Goal: Task Accomplishment & Management: Use online tool/utility

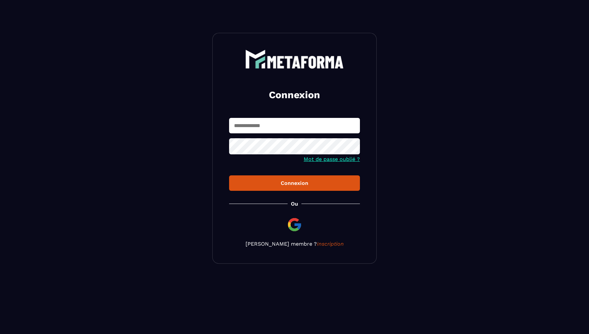
type input "**********"
click at [294, 184] on button "Connexion" at bounding box center [294, 182] width 131 height 15
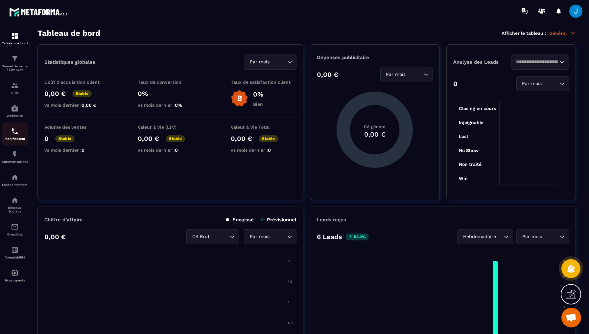
click at [4, 131] on div "Planificateur" at bounding box center [15, 133] width 26 height 13
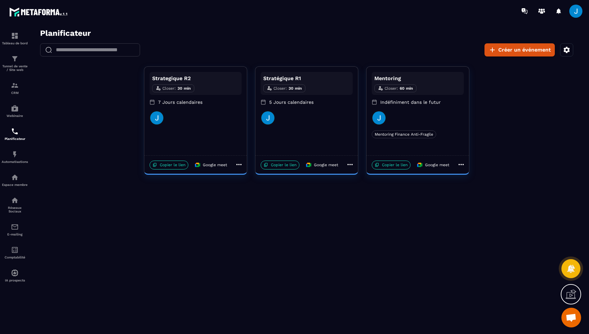
click at [316, 89] on div "Closer : 30 min" at bounding box center [304, 87] width 89 height 11
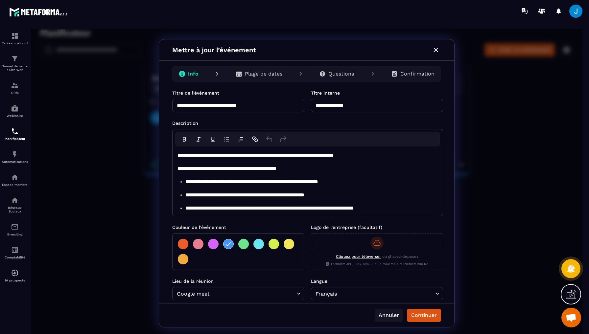
click at [389, 312] on button "Annuler" at bounding box center [388, 315] width 28 height 13
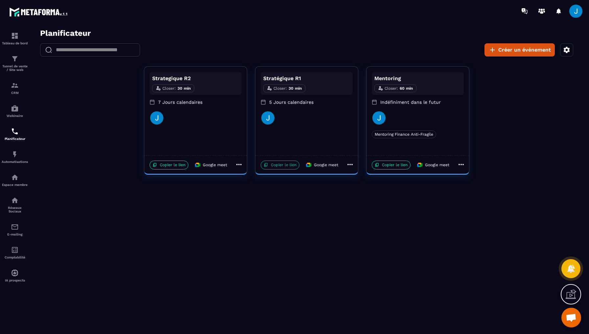
click at [293, 163] on p "Copier le lien" at bounding box center [279, 165] width 39 height 9
click at [285, 165] on p "Copier le lien" at bounding box center [279, 165] width 39 height 9
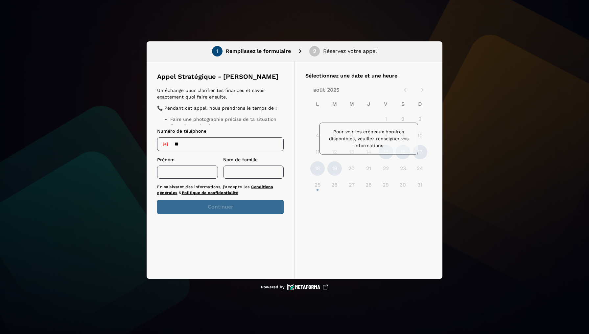
click at [165, 148] on div at bounding box center [165, 144] width 13 height 11
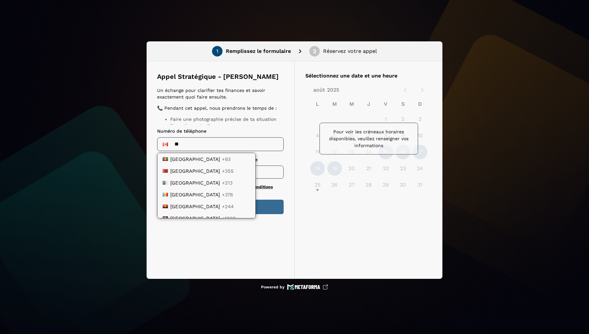
scroll to position [325, 0]
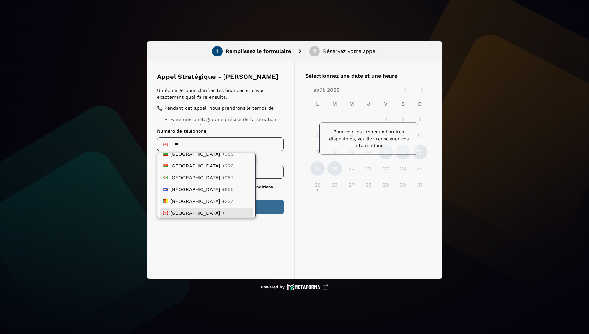
click at [531, 1] on div "1 Remplissez le formulaire 2 Réservez votre appel Appel Stratégique - Joan Nury…" at bounding box center [294, 167] width 589 height 334
